Goal: Transaction & Acquisition: Purchase product/service

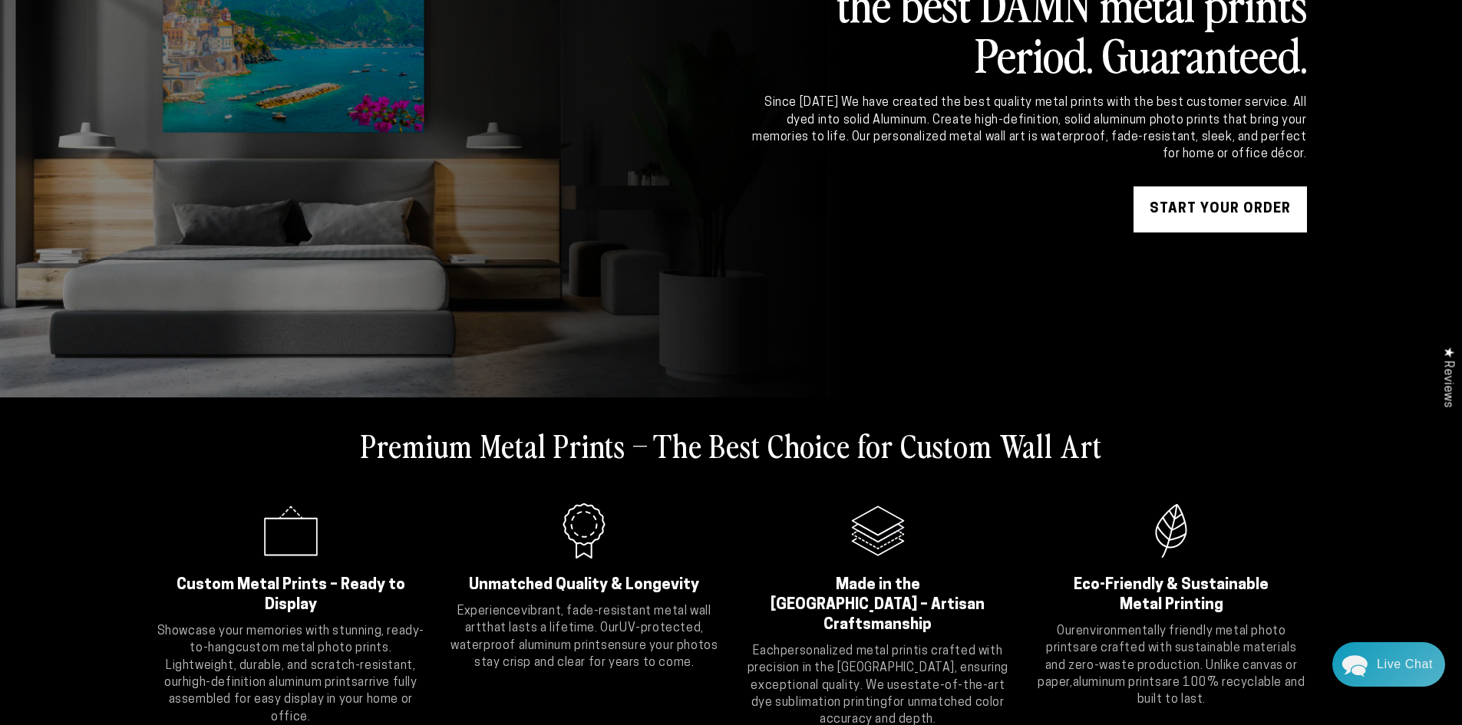
scroll to position [153, 0]
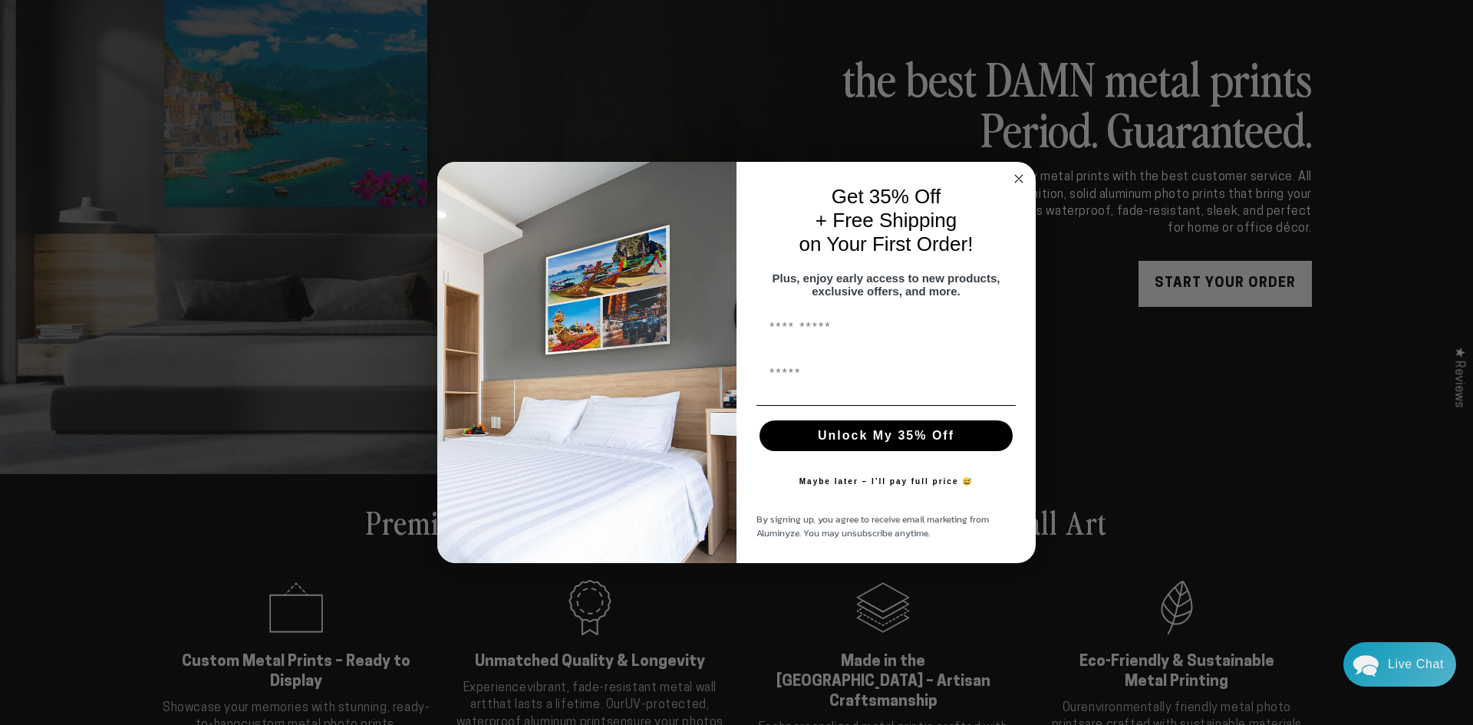
click at [1020, 175] on icon "Close dialog" at bounding box center [1019, 179] width 8 height 8
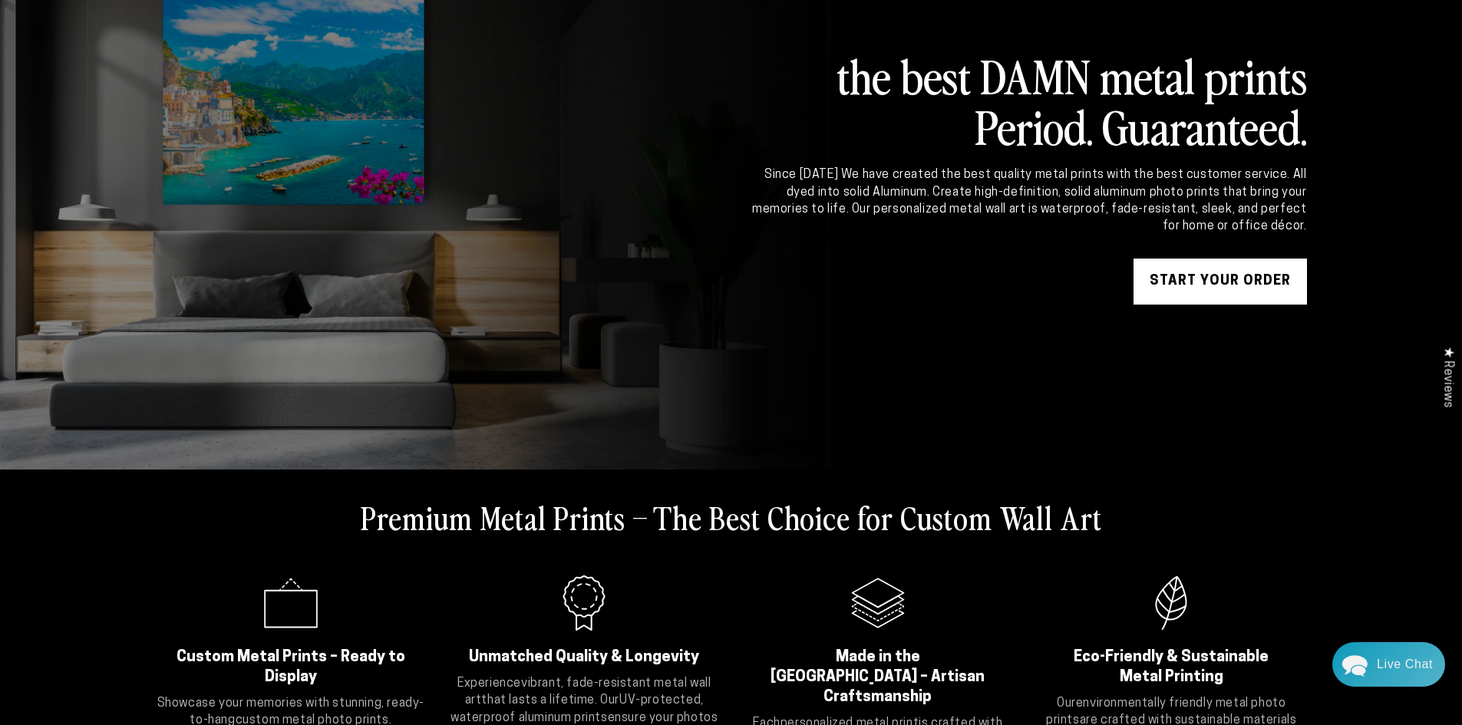
drag, startPoint x: 968, startPoint y: 127, endPoint x: 1087, endPoint y: 134, distance: 118.4
click at [1087, 134] on h2 "the best DAMN metal prints Period. Guaranteed." at bounding box center [1028, 100] width 557 height 101
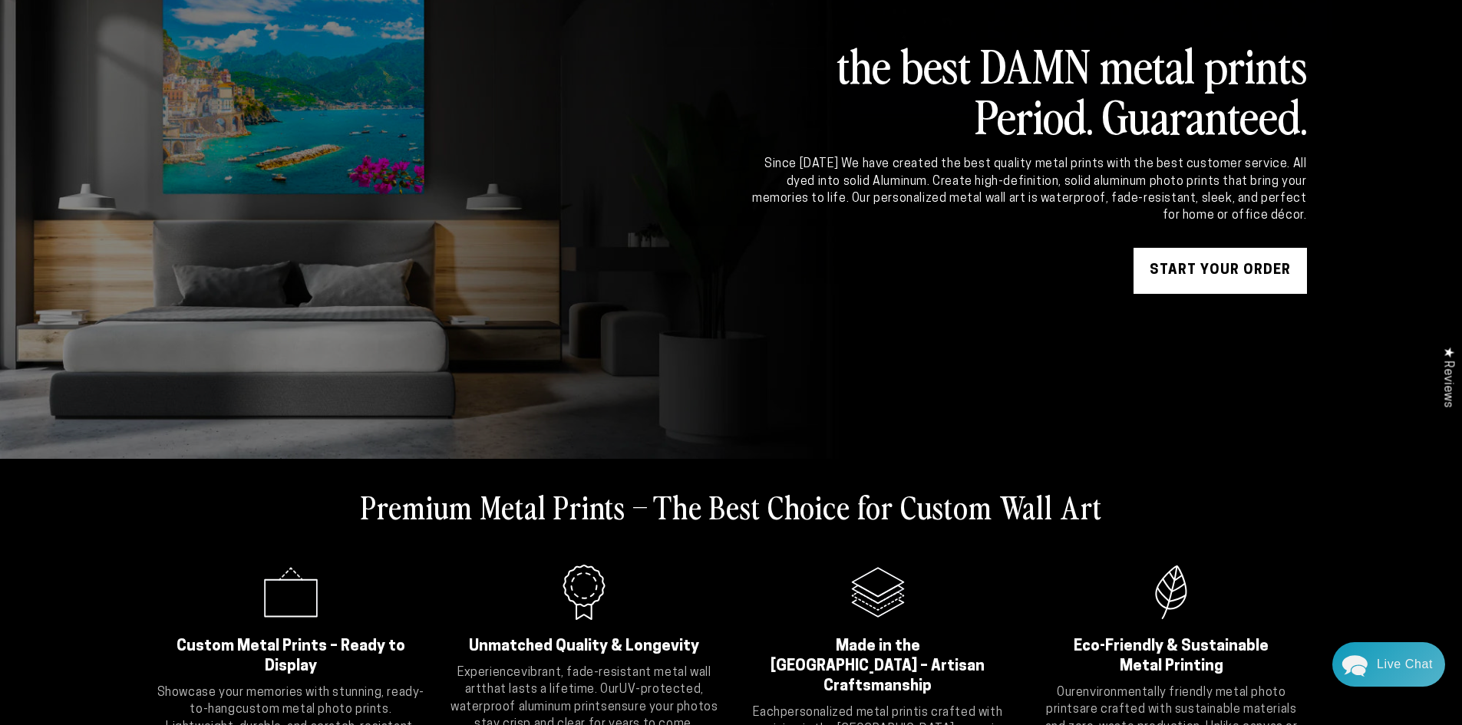
scroll to position [384, 0]
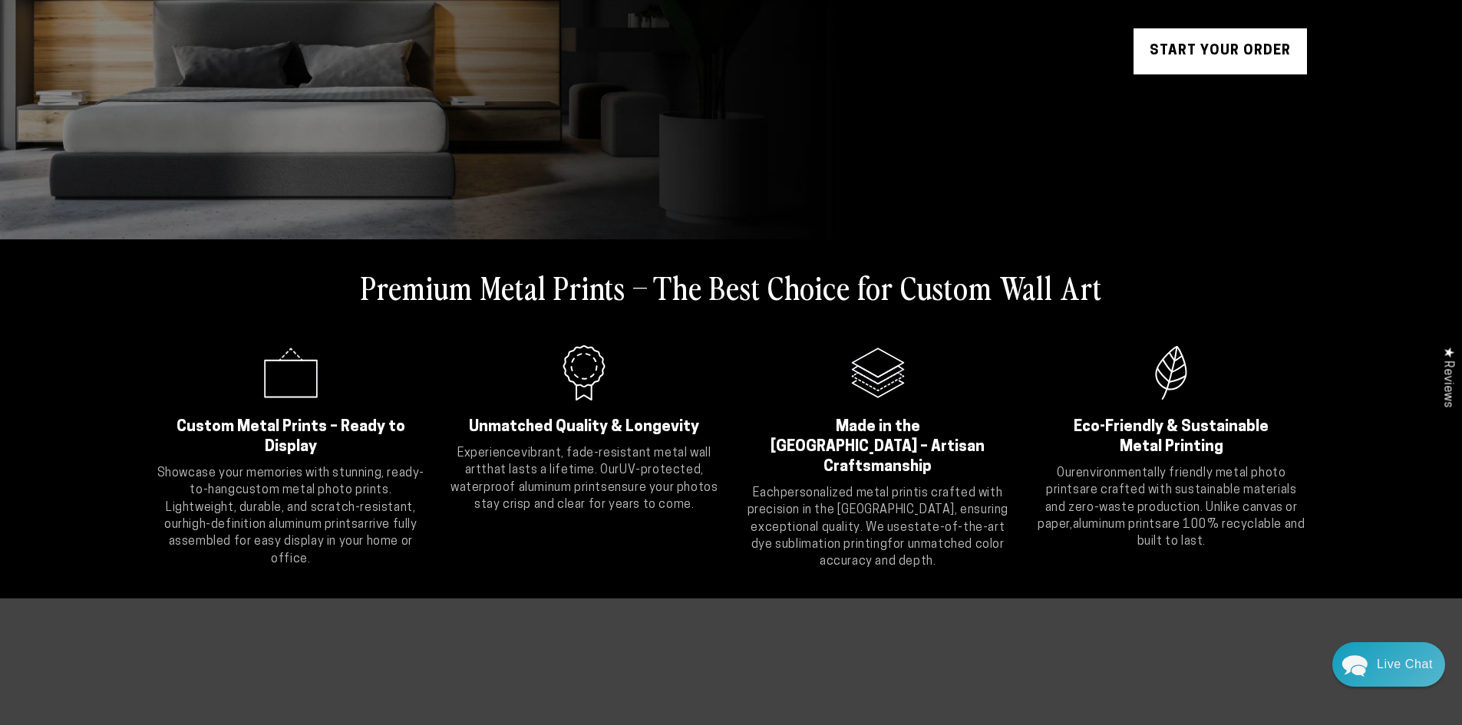
click at [1239, 42] on link "START YOUR Order" at bounding box center [1219, 51] width 173 height 46
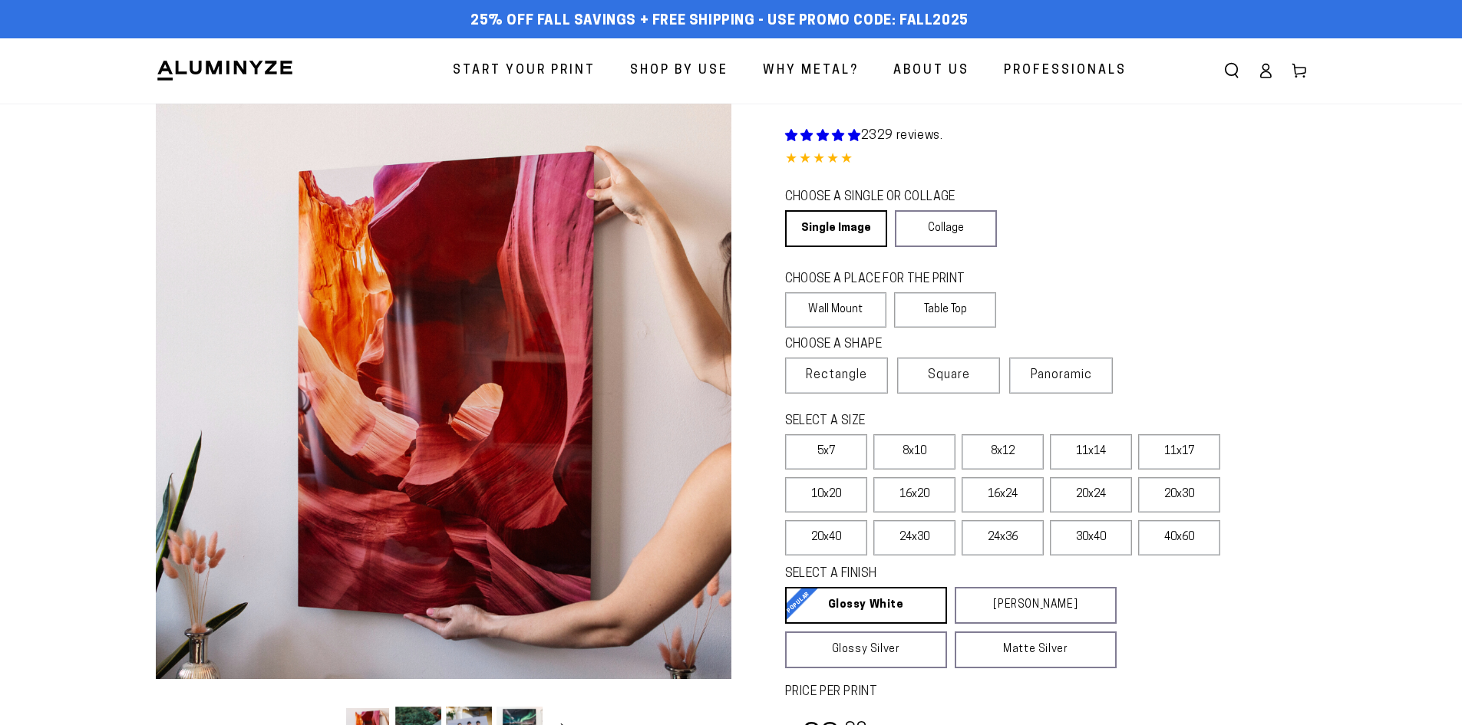
select select "**********"
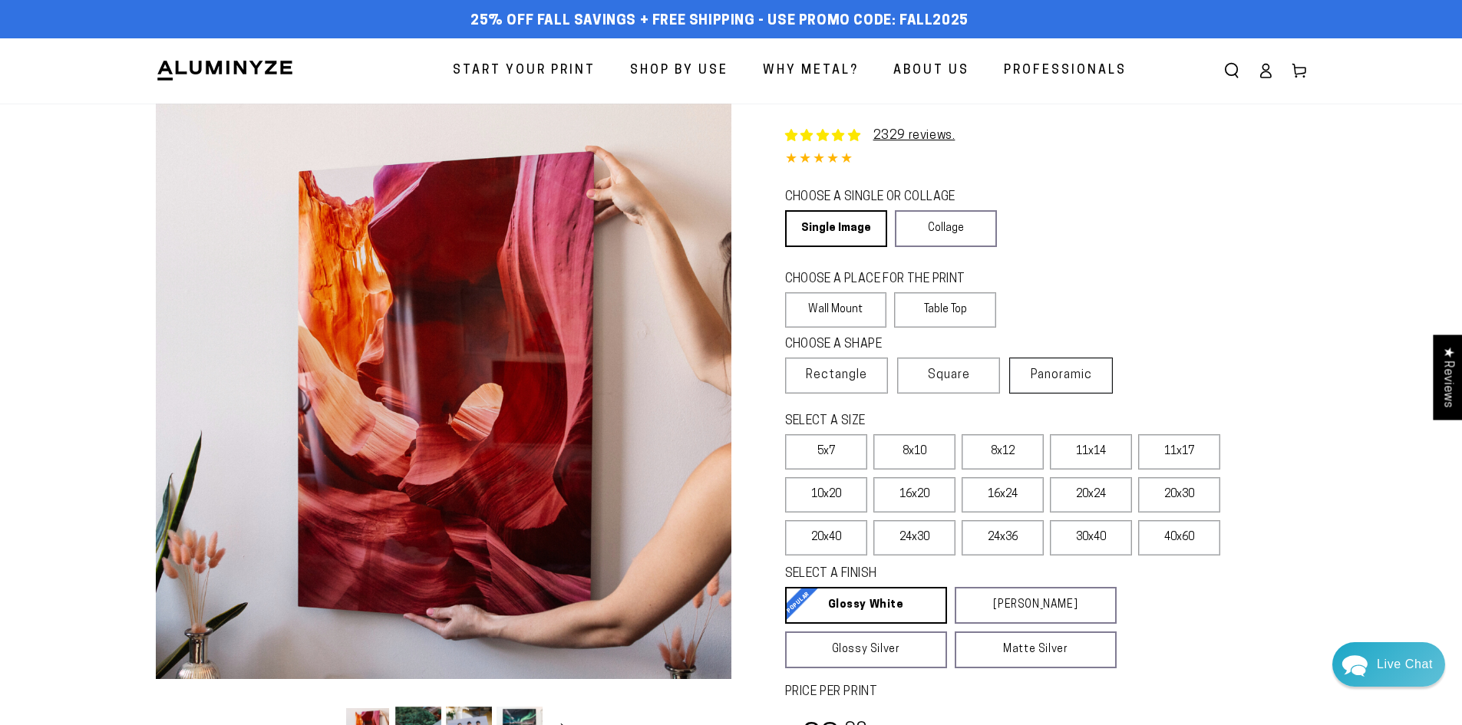
click at [1092, 381] on span "Panoramic" at bounding box center [1061, 375] width 61 height 12
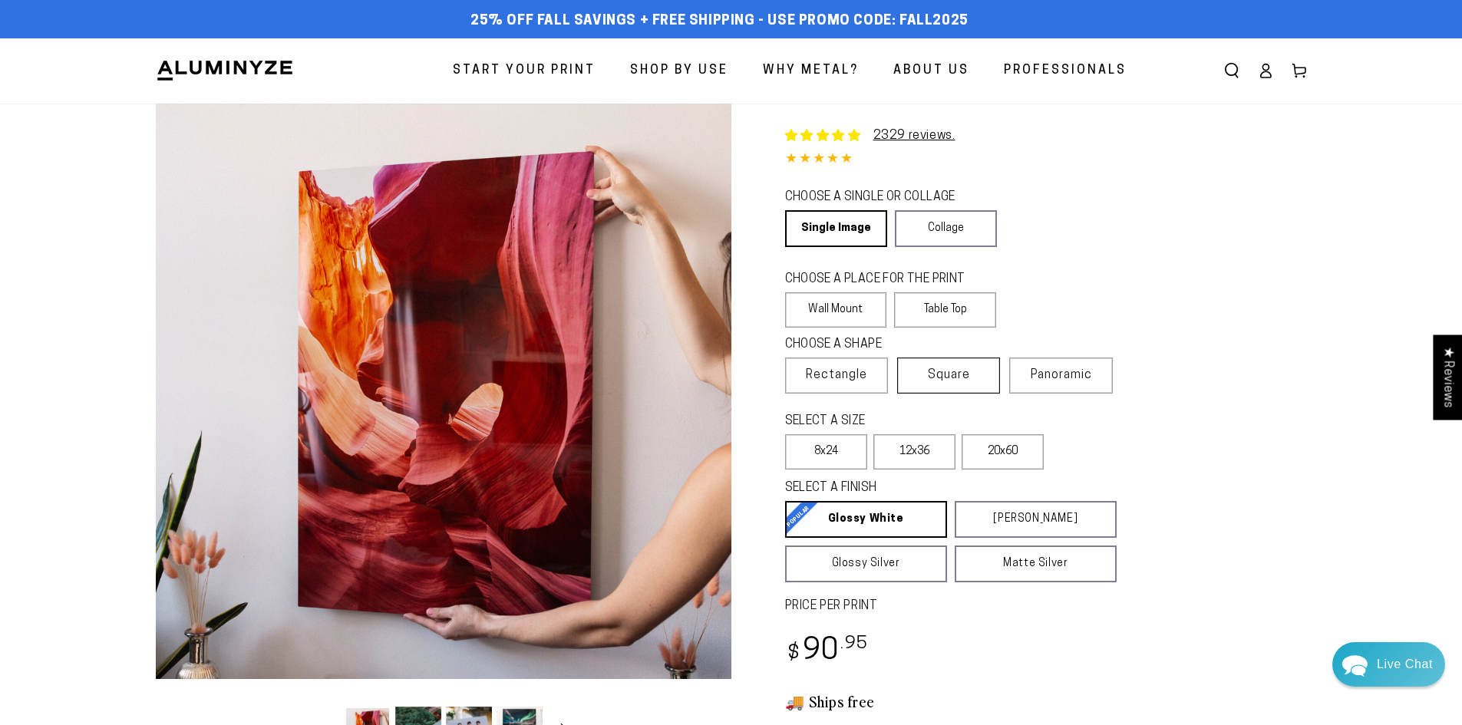
click at [949, 370] on span "Square" at bounding box center [949, 375] width 42 height 18
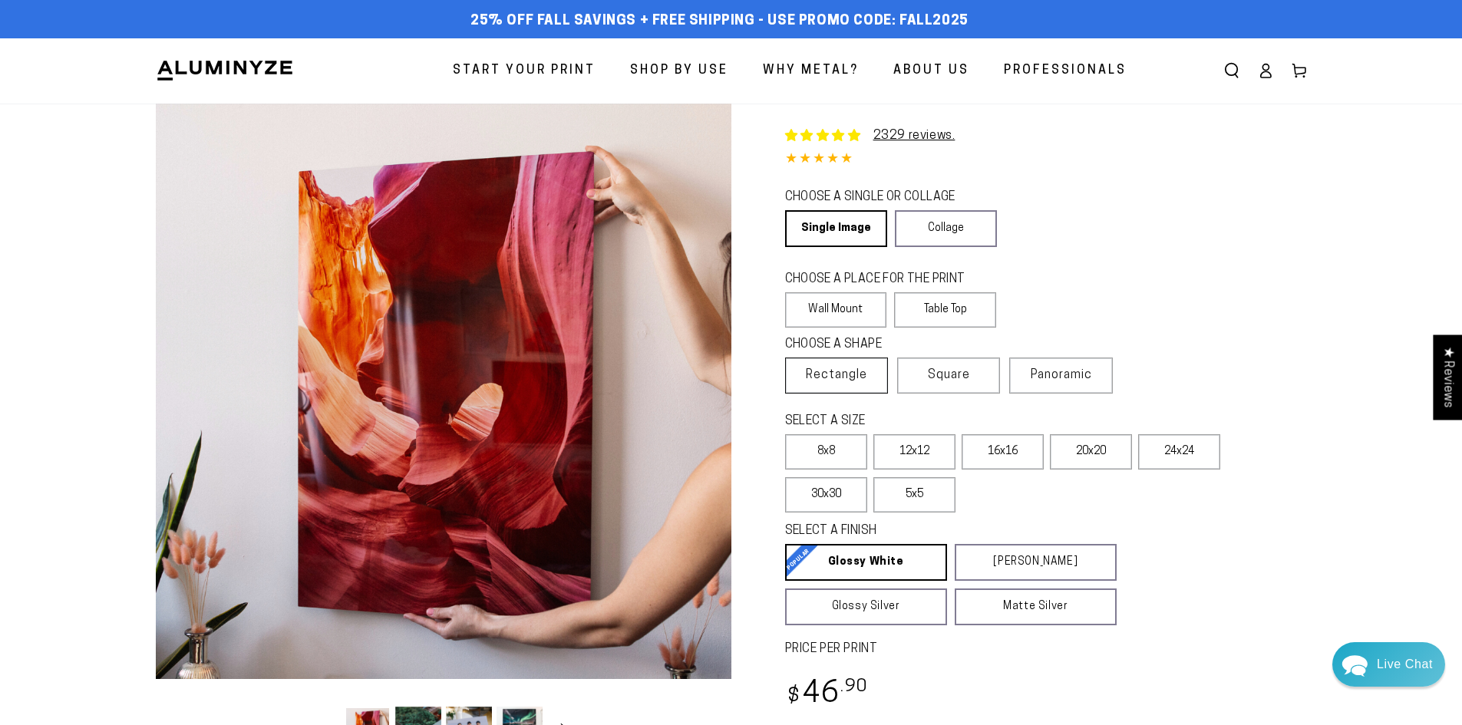
click at [856, 379] on span "Rectangle" at bounding box center [836, 375] width 61 height 18
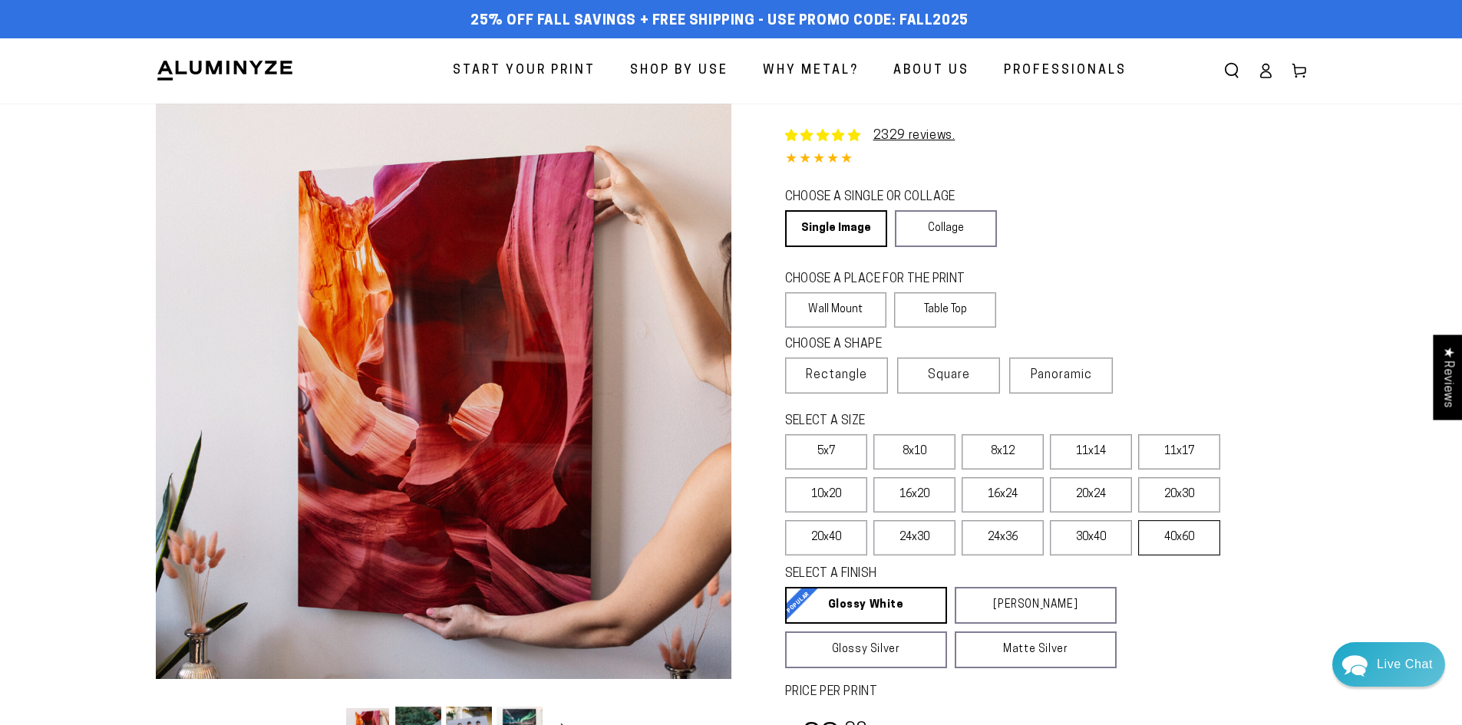
click at [1183, 546] on label "40x60" at bounding box center [1179, 537] width 82 height 35
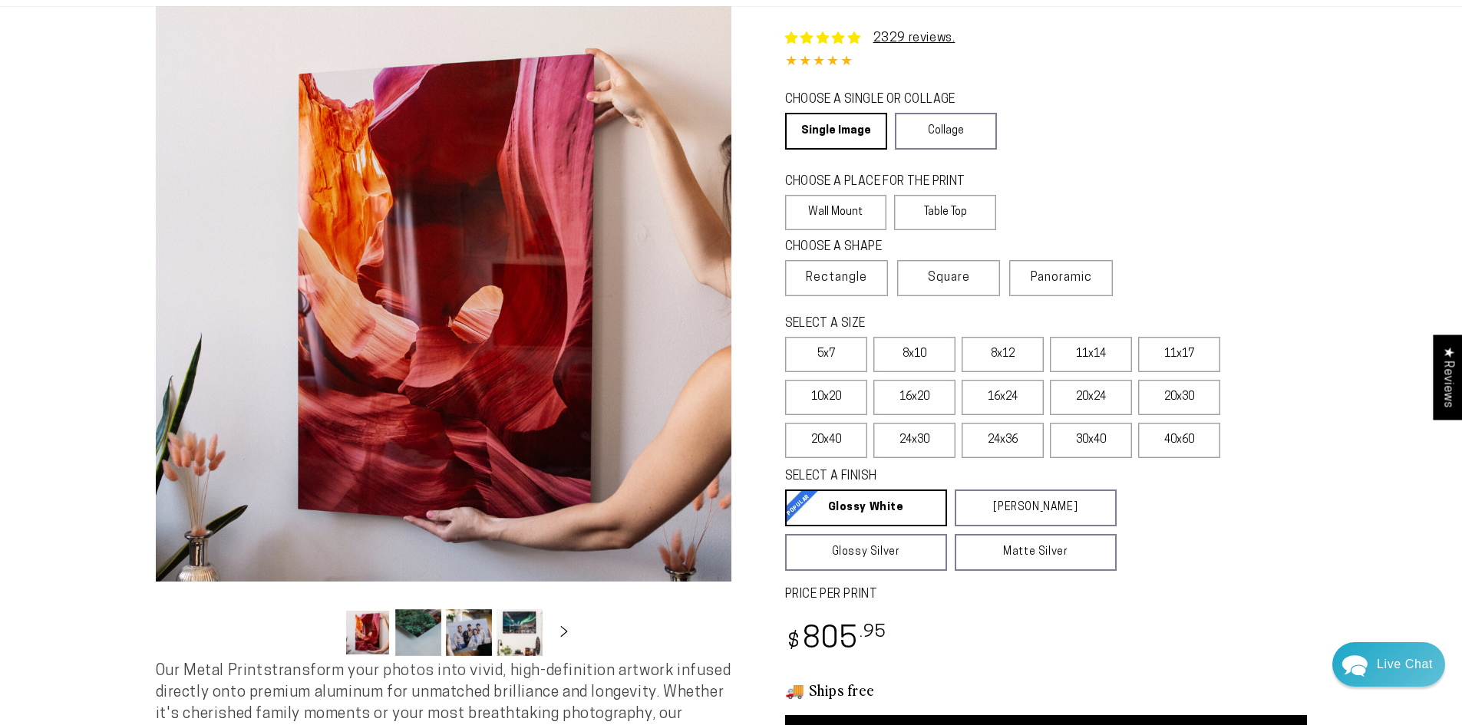
scroll to position [153, 0]
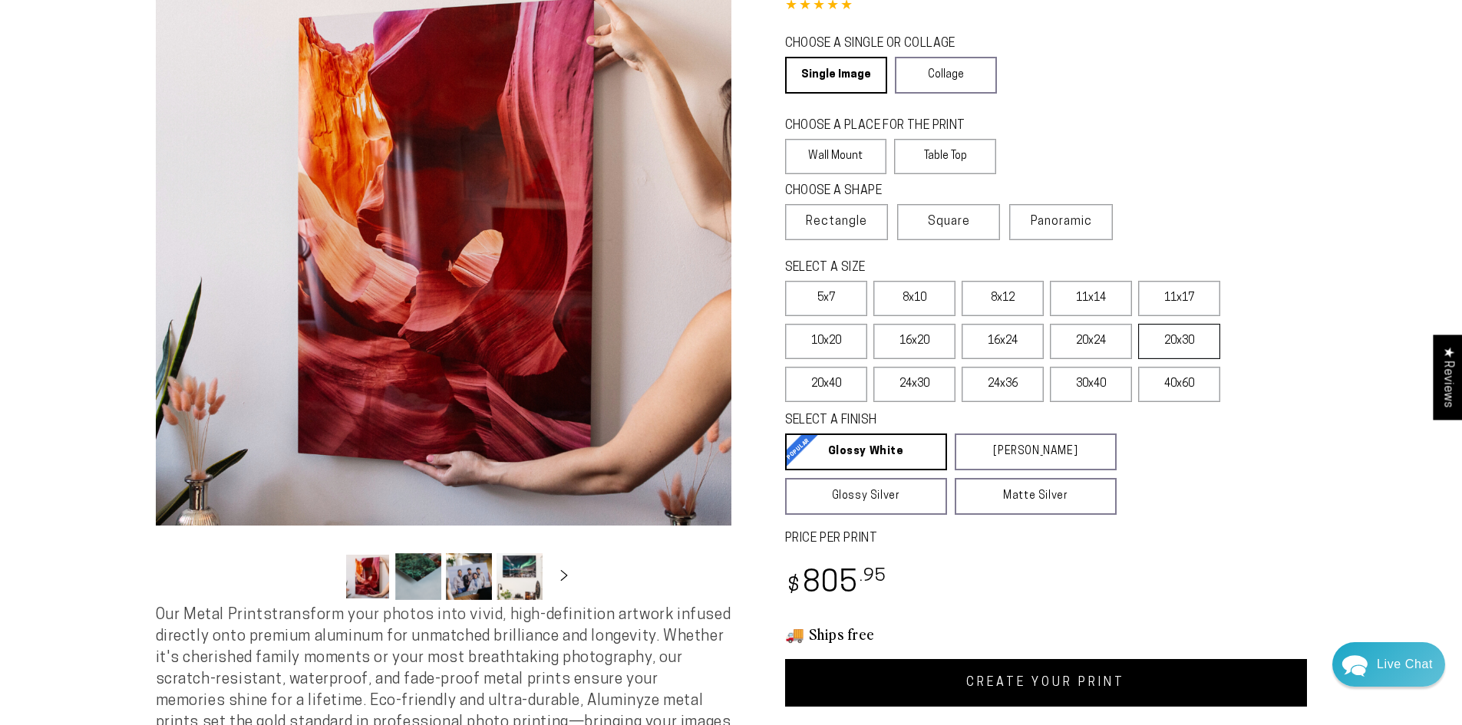
click at [1172, 334] on label "20x30" at bounding box center [1179, 341] width 82 height 35
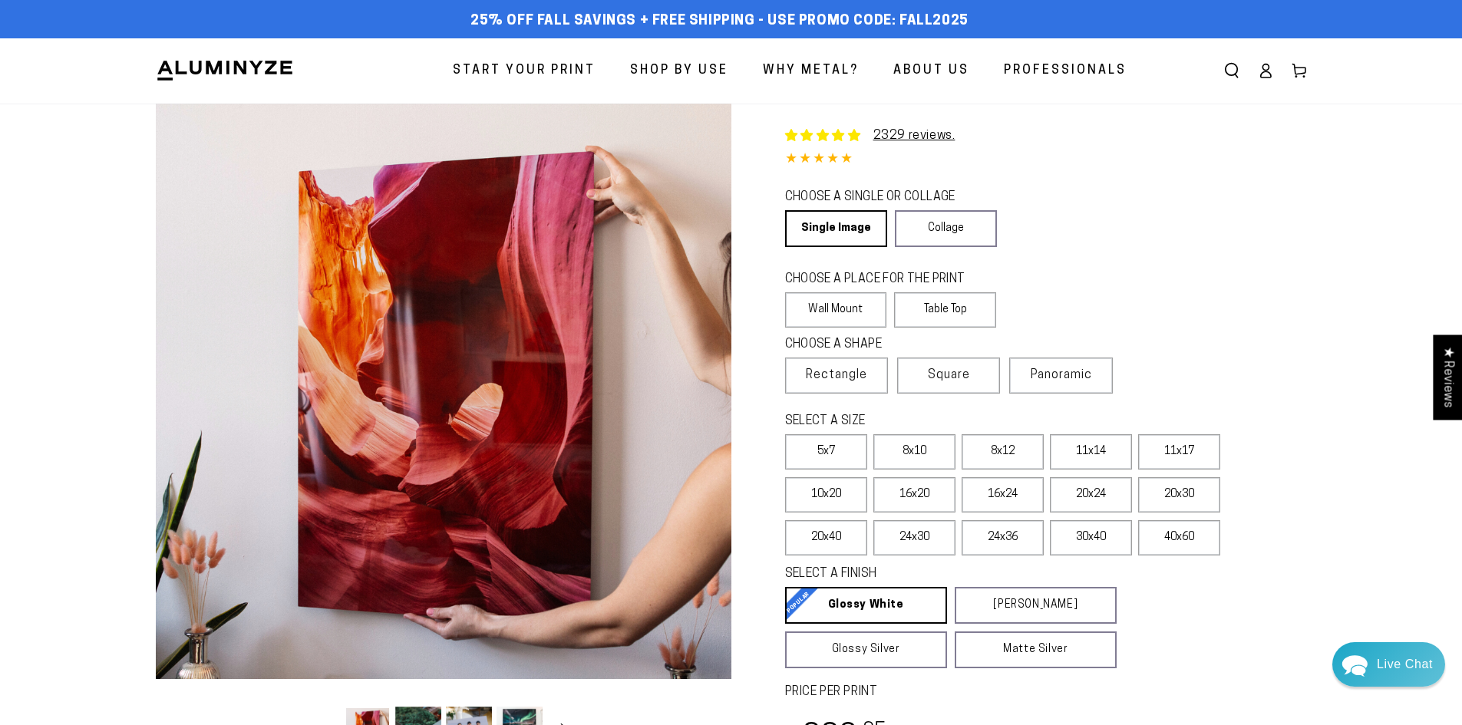
scroll to position [77, 0]
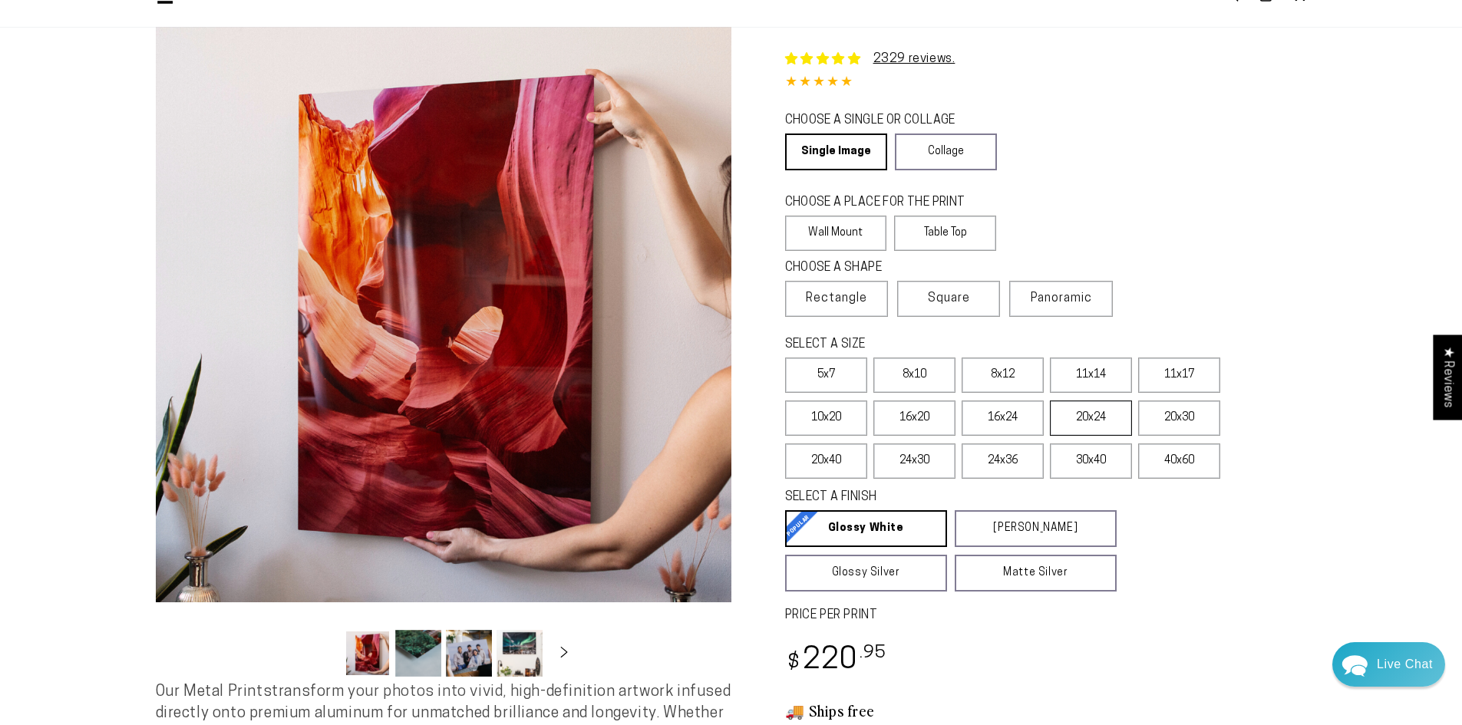
click at [1083, 425] on label "20x24" at bounding box center [1091, 418] width 82 height 35
